Goal: Task Accomplishment & Management: Manage account settings

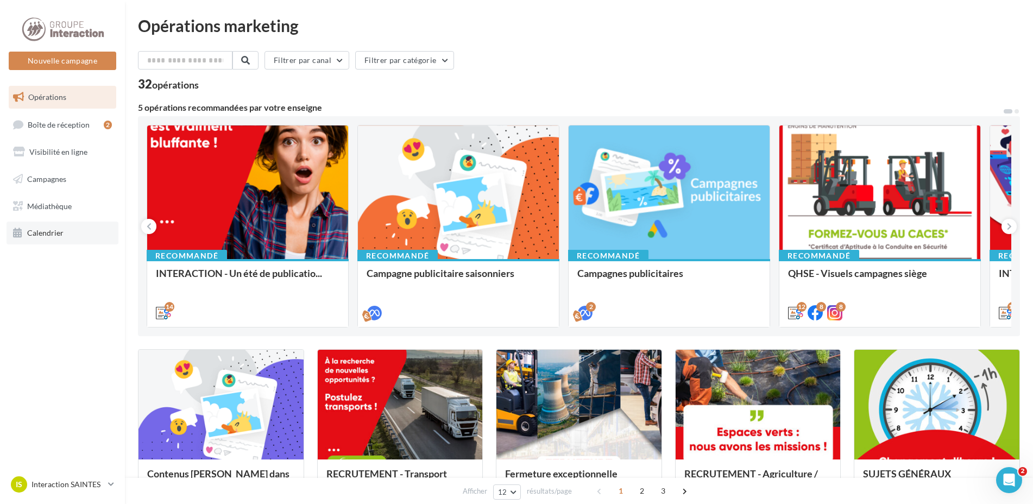
click at [67, 230] on link "Calendrier" at bounding box center [63, 232] width 112 height 23
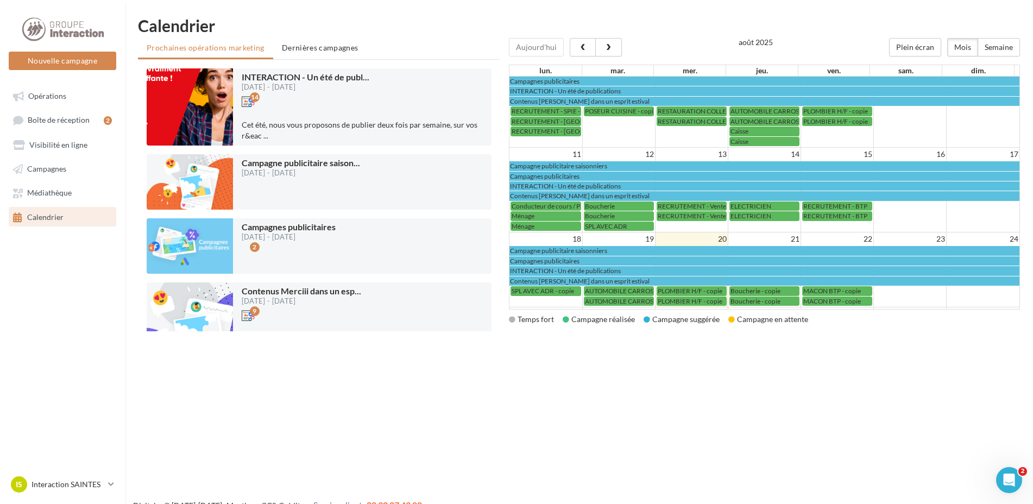
scroll to position [163, 0]
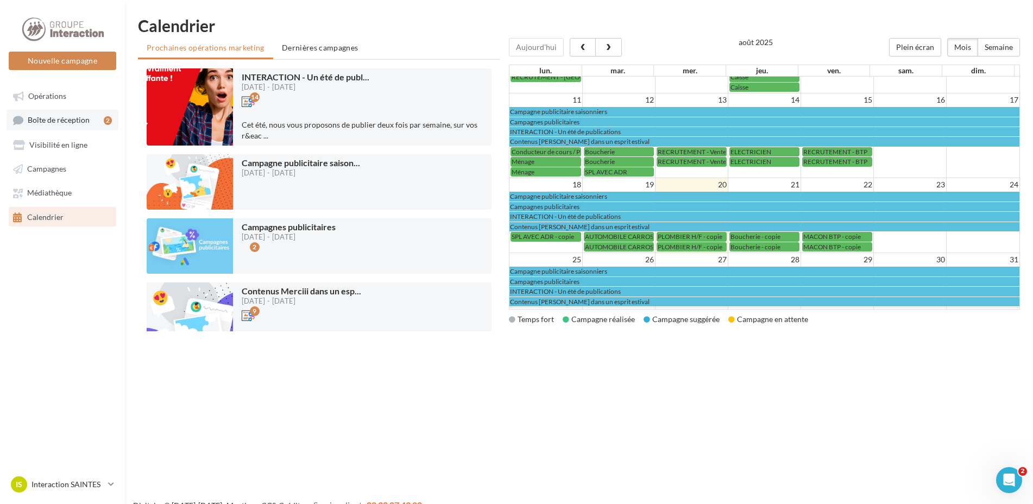
click at [70, 119] on span "Boîte de réception" at bounding box center [59, 120] width 62 height 9
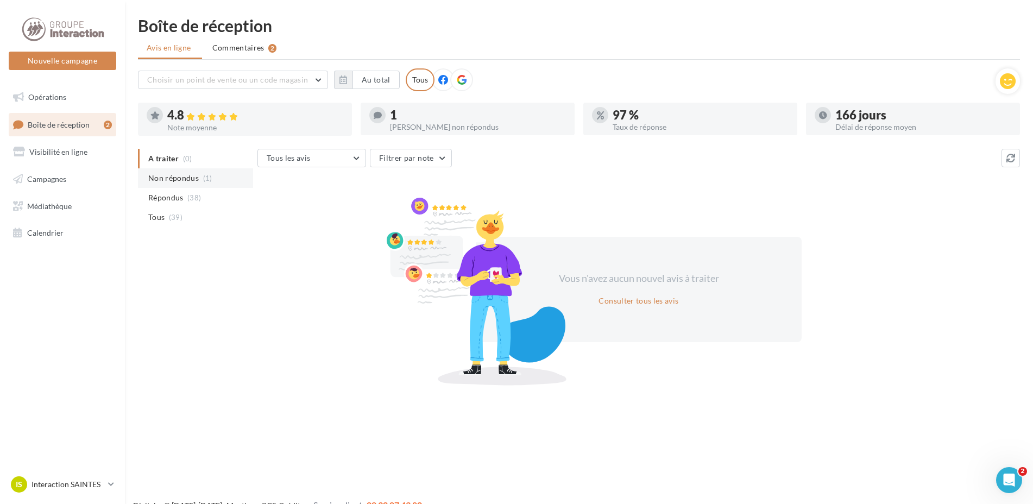
click at [178, 178] on span "Non répondus" at bounding box center [173, 178] width 50 height 11
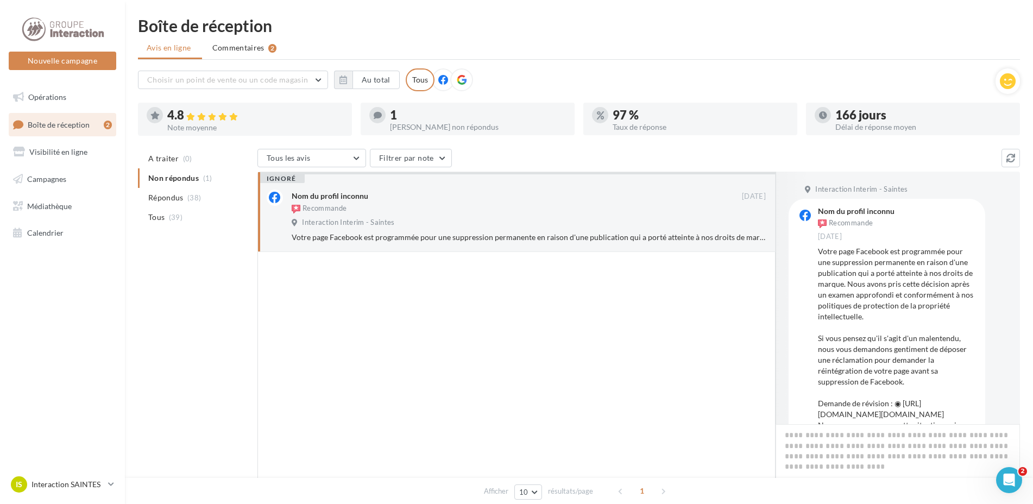
click at [455, 210] on div "Recommande" at bounding box center [517, 210] width 450 height 12
click at [255, 48] on span "Commentaires" at bounding box center [238, 47] width 52 height 11
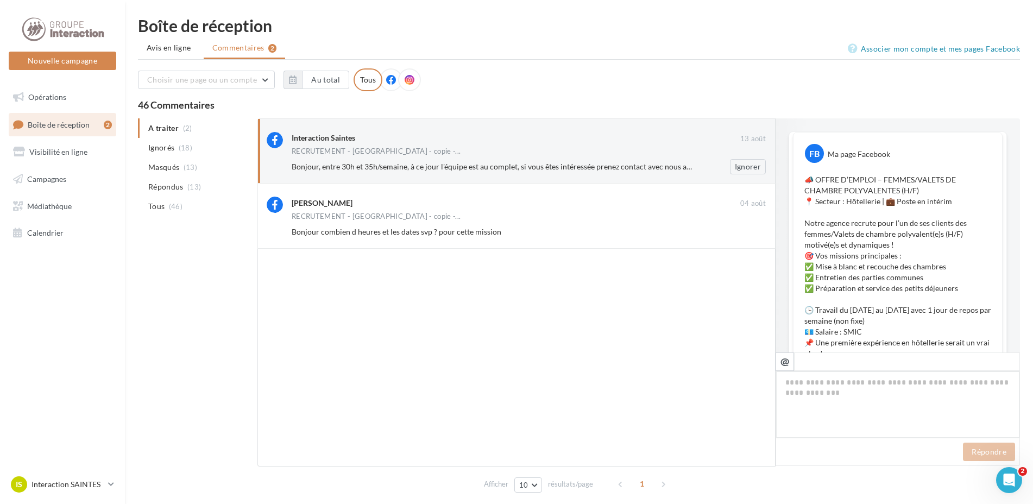
scroll to position [515, 0]
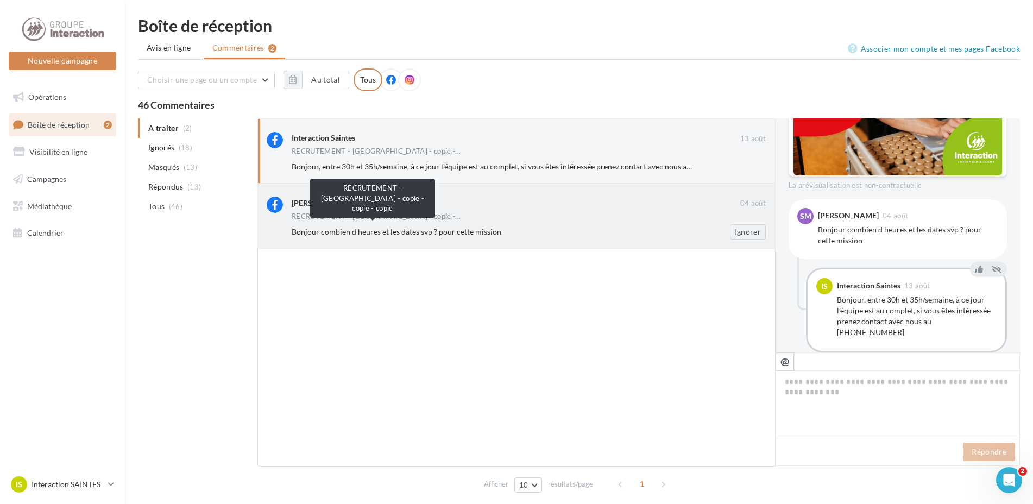
click at [448, 219] on span "RECRUTEMENT - [GEOGRAPHIC_DATA] - copie -..." at bounding box center [376, 216] width 169 height 7
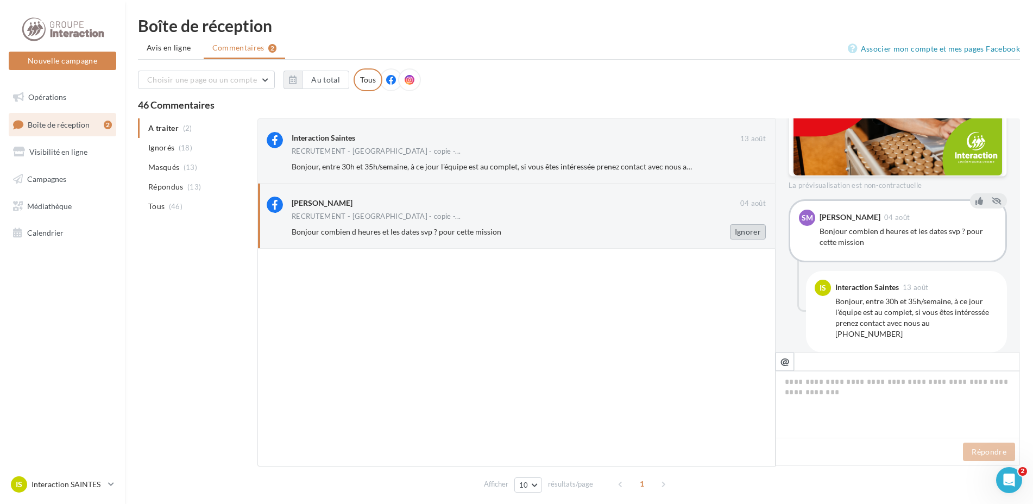
click at [747, 232] on button "Ignorer" at bounding box center [748, 231] width 36 height 15
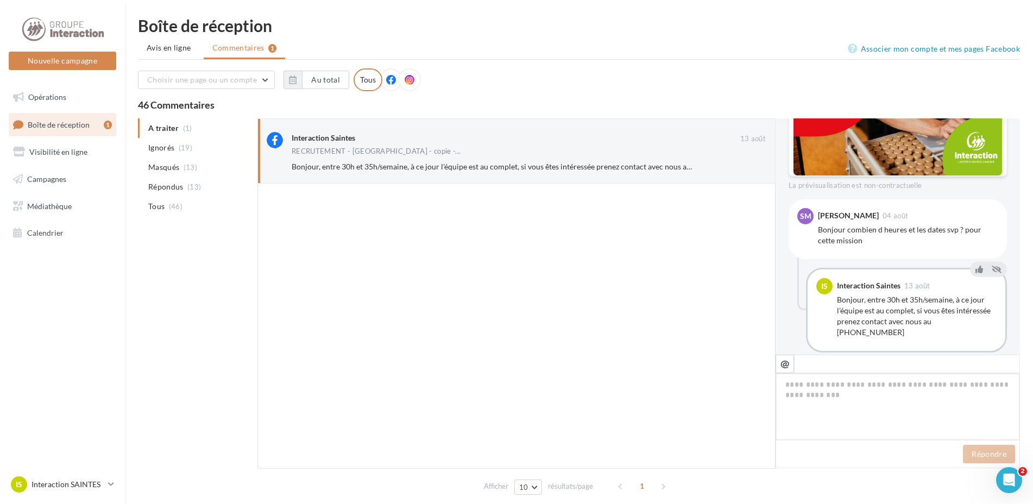
scroll to position [512, 0]
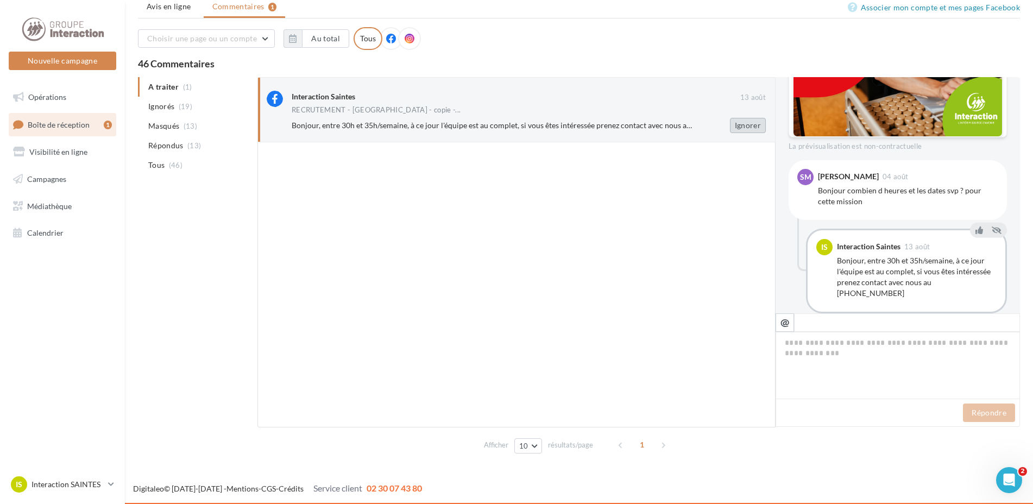
click at [748, 121] on button "Ignorer" at bounding box center [748, 125] width 36 height 15
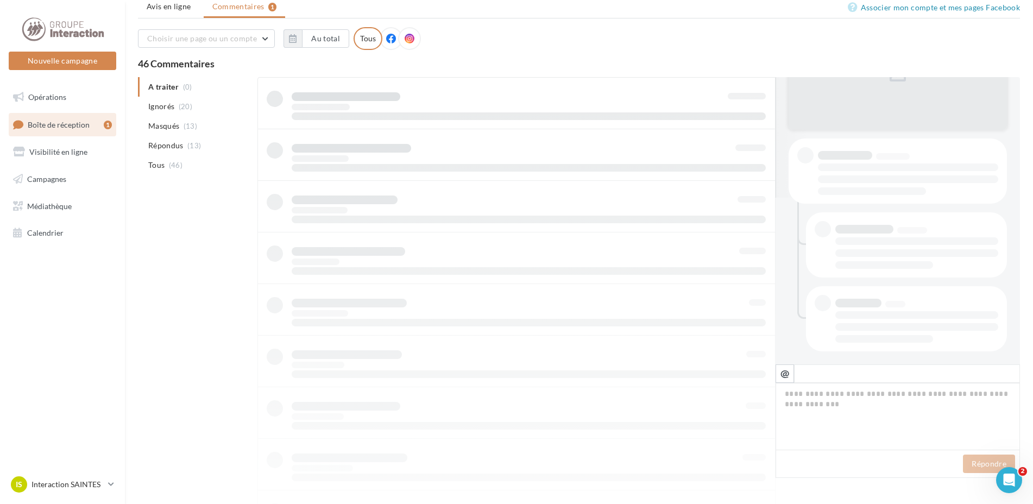
scroll to position [17, 0]
